Goal: Check status: Check status

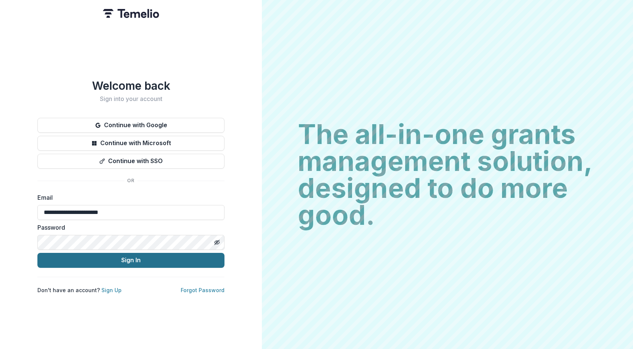
type input "**********"
click at [98, 257] on button "Sign In" at bounding box center [130, 260] width 187 height 15
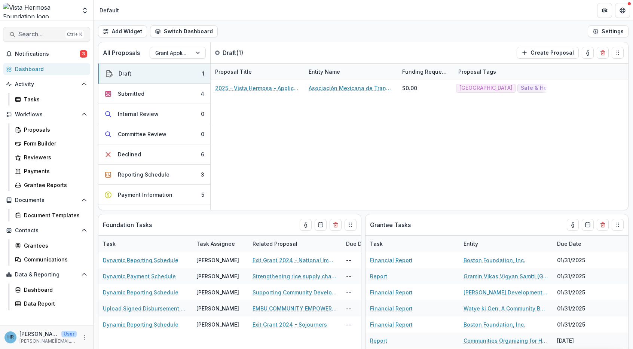
click at [38, 34] on span "Search..." at bounding box center [40, 34] width 44 height 7
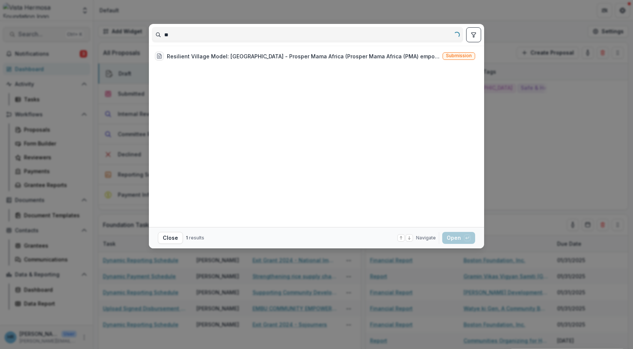
type input "*"
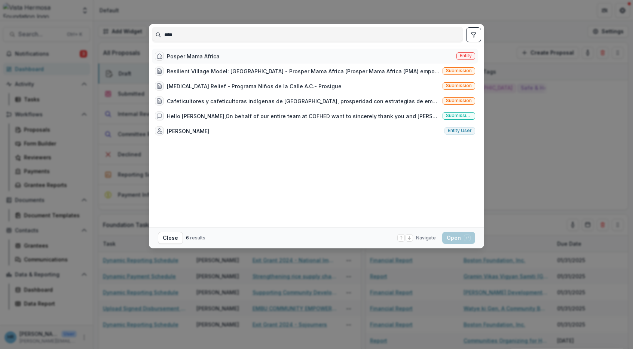
type input "****"
click at [212, 55] on div "Posper Mama Africa" at bounding box center [193, 56] width 53 height 8
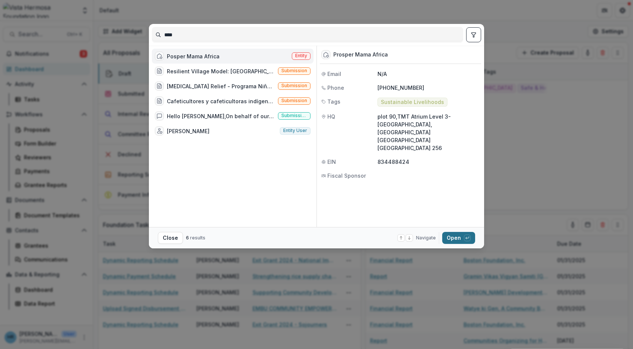
click at [460, 236] on button "Open with enter key" at bounding box center [458, 238] width 33 height 12
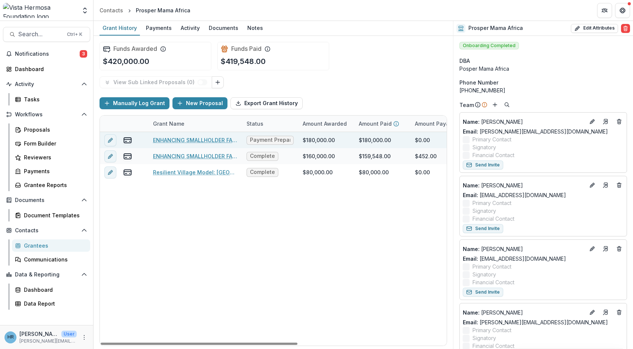
click at [184, 140] on link "ENHANCING SMALLHOLDER FARMERS` AGRICULTURAL PRODUCTIVITY, BUILDING PRODUCER COM…" at bounding box center [195, 140] width 85 height 8
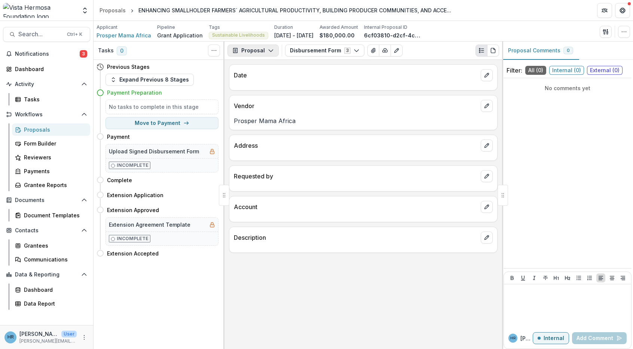
click at [257, 52] on button "Proposal" at bounding box center [252, 51] width 51 height 12
click at [267, 96] on div "Reports" at bounding box center [276, 92] width 68 height 8
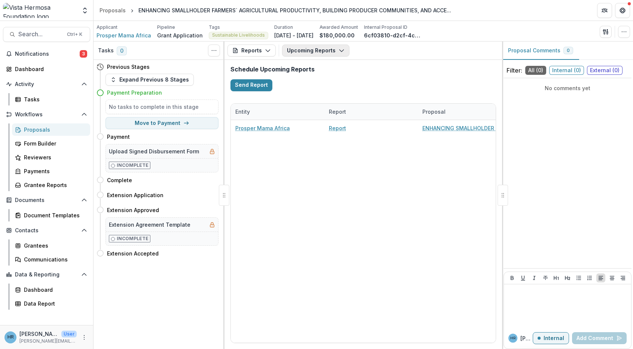
click at [307, 50] on button "Upcoming Reports" at bounding box center [315, 51] width 67 height 12
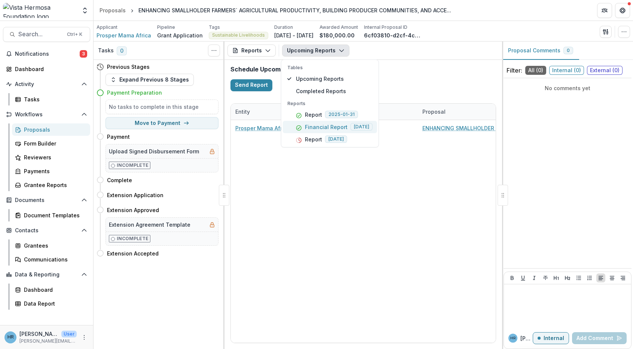
click at [321, 128] on p "Financial Report" at bounding box center [326, 127] width 43 height 8
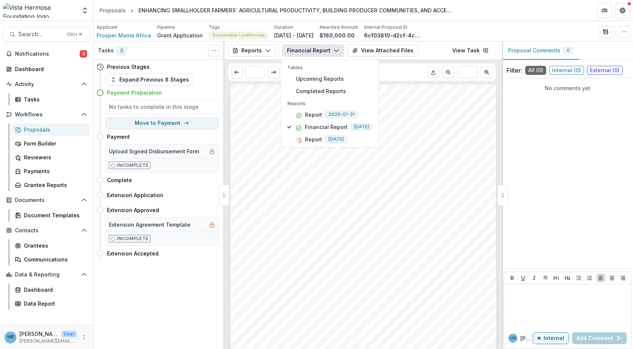
click at [333, 49] on icon "button" at bounding box center [336, 50] width 6 height 6
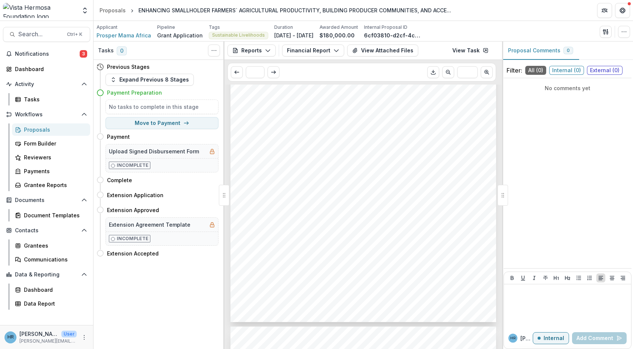
scroll to position [138, 0]
click at [472, 278] on div "1. 2. 3. Submission Responses Project Update Financial Report Please upload a s…" at bounding box center [363, 135] width 266 height 376
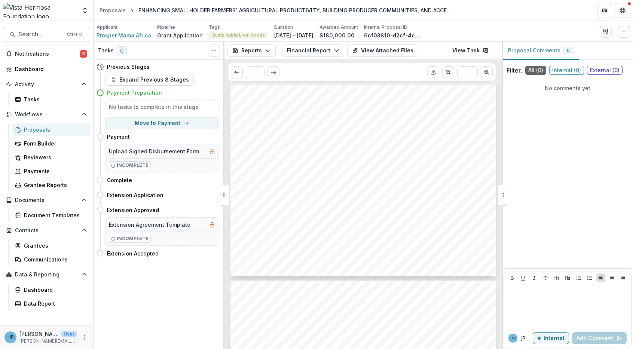
scroll to position [185, 0]
click at [374, 51] on button "View Attached Files" at bounding box center [382, 51] width 71 height 12
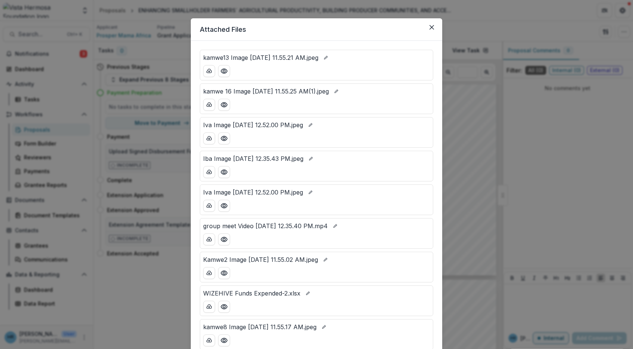
scroll to position [0, 0]
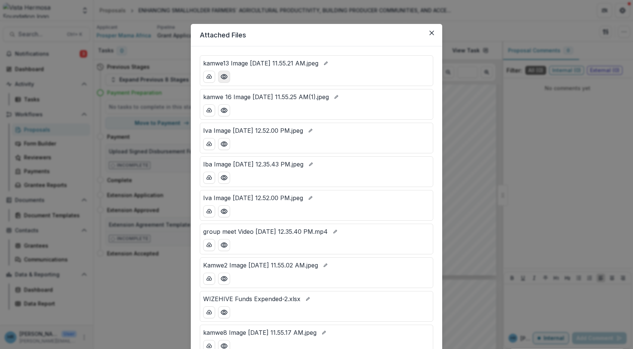
click at [224, 77] on icon "Preview kamwe13 Image 2025-05-13 at 11.55.21 AM.jpeg" at bounding box center [223, 76] width 7 height 7
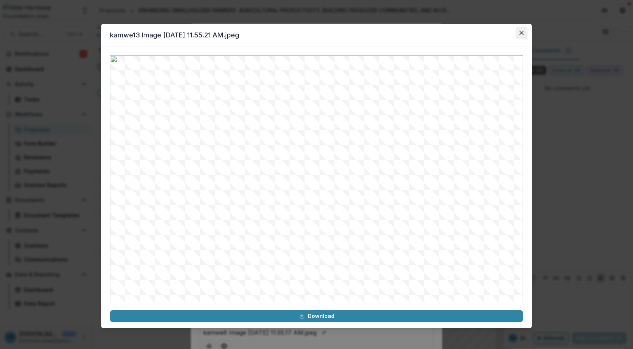
click at [519, 33] on icon "Close" at bounding box center [521, 33] width 4 height 4
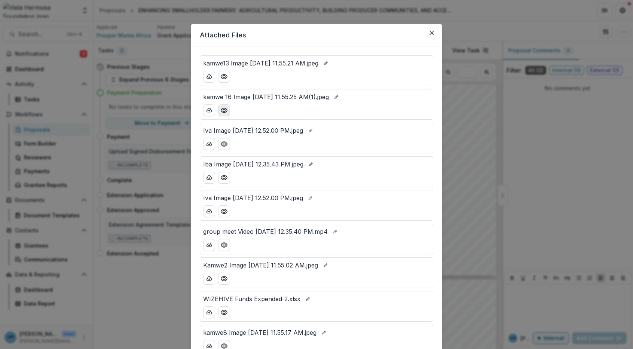
click at [222, 111] on icon "Preview kamwe 16 Image 2025-05-13 at 11.55.25 AM(1).jpeg" at bounding box center [223, 110] width 7 height 7
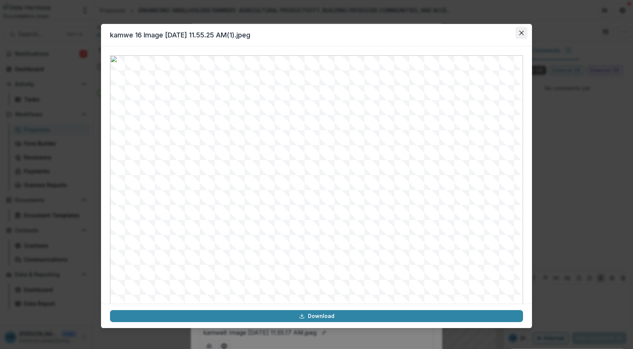
click at [520, 31] on icon "Close" at bounding box center [521, 33] width 4 height 4
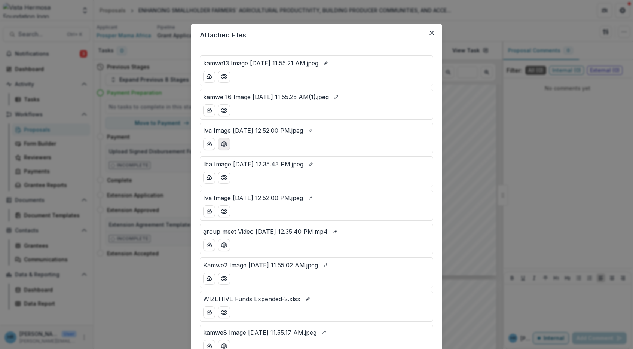
click at [222, 146] on icon "Preview Iva Image 2025-05-08 at 12.52.00 PM.jpeg" at bounding box center [223, 143] width 7 height 7
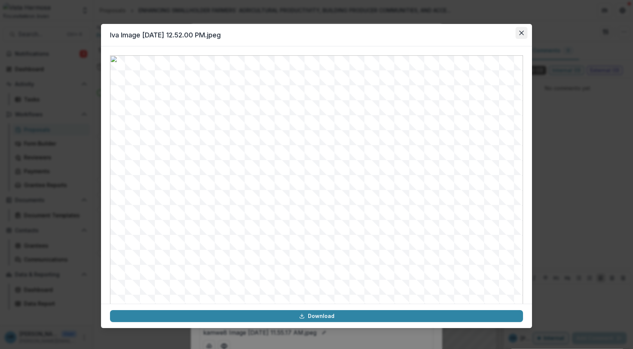
click at [524, 30] on button "Close" at bounding box center [521, 33] width 12 height 12
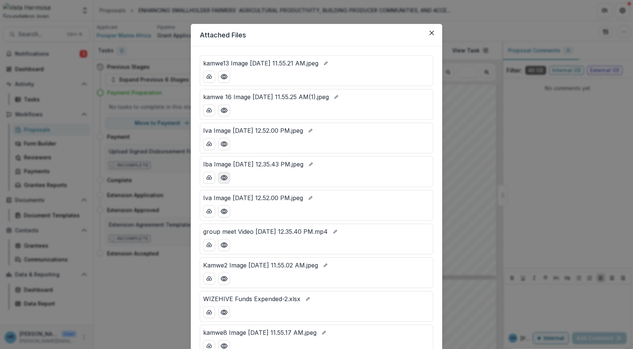
click at [226, 178] on icon "Preview Iba Image 2025-05-08 at 12.35.43 PM.jpeg" at bounding box center [223, 177] width 7 height 7
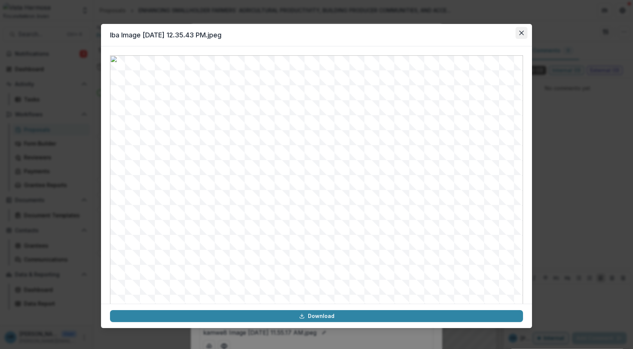
click at [517, 31] on button "Close" at bounding box center [521, 33] width 12 height 12
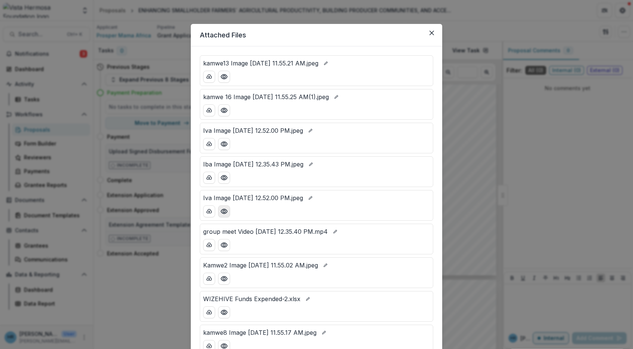
click at [224, 212] on circle "Preview Iva Image 2025-05-08 at 12.52.00 PM.jpeg" at bounding box center [224, 211] width 2 height 2
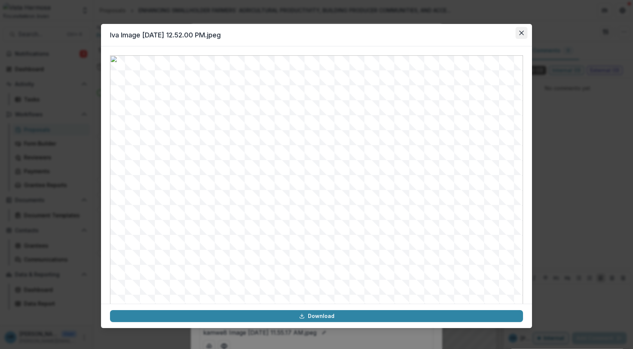
click at [519, 29] on button "Close" at bounding box center [521, 33] width 12 height 12
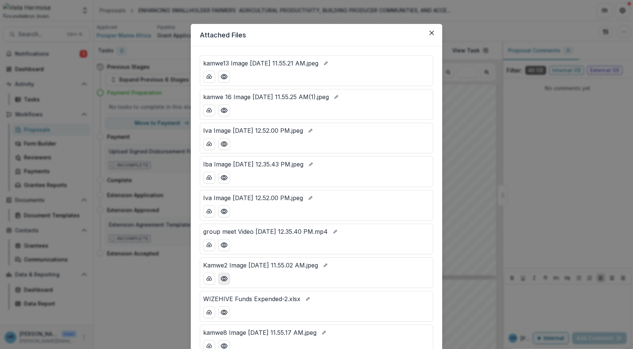
click at [223, 278] on circle "Preview Kamwe2 Image 2025-05-13 at 11.55.02 AM.jpeg" at bounding box center [224, 279] width 2 height 2
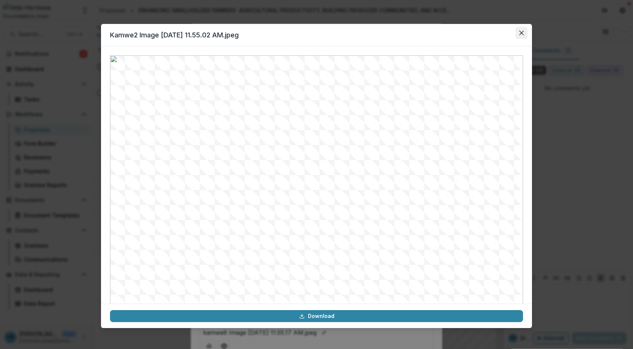
click at [524, 32] on button "Close" at bounding box center [521, 33] width 12 height 12
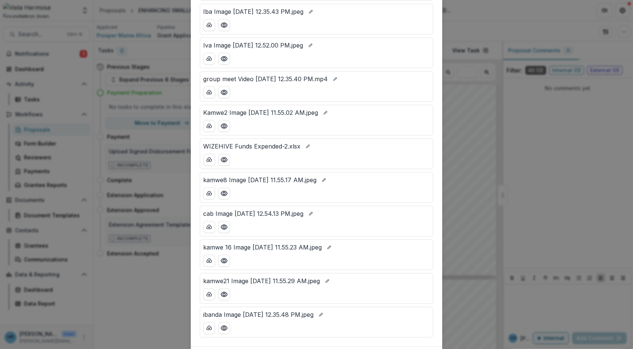
scroll to position [155, 0]
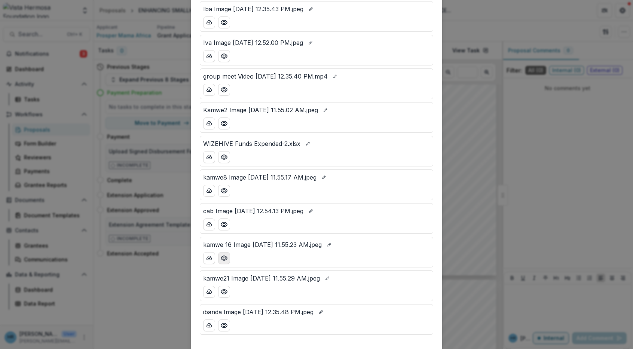
click at [228, 255] on button "Preview kamwe 16 Image 2025-05-13 at 11.55.23 AM.jpeg" at bounding box center [224, 258] width 12 height 12
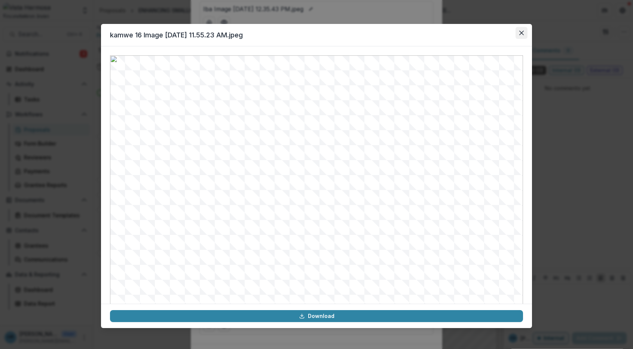
click at [519, 33] on button "Close" at bounding box center [521, 33] width 12 height 12
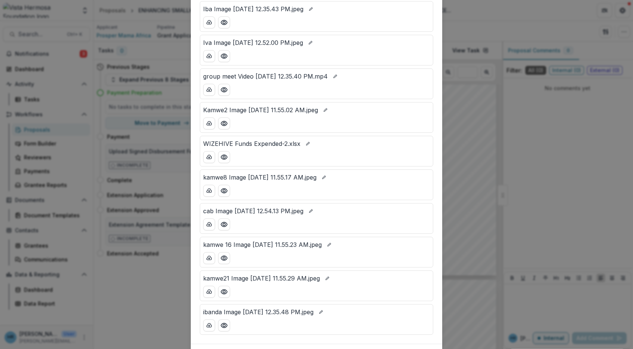
click at [472, 74] on div "Attached Files kamwe13 Image [DATE] 11.55.21 AM.jpeg kamwe 16 Image [DATE] 11.5…" at bounding box center [316, 174] width 633 height 349
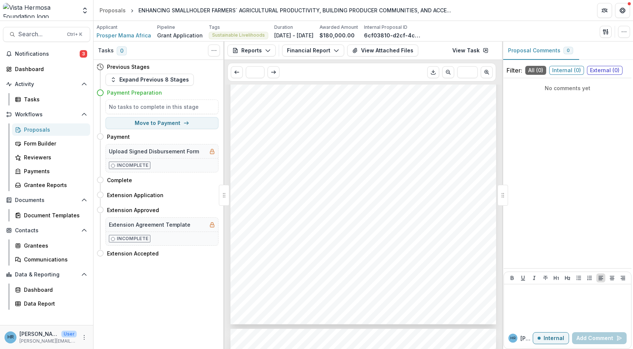
scroll to position [0, 0]
